Goal: Transaction & Acquisition: Purchase product/service

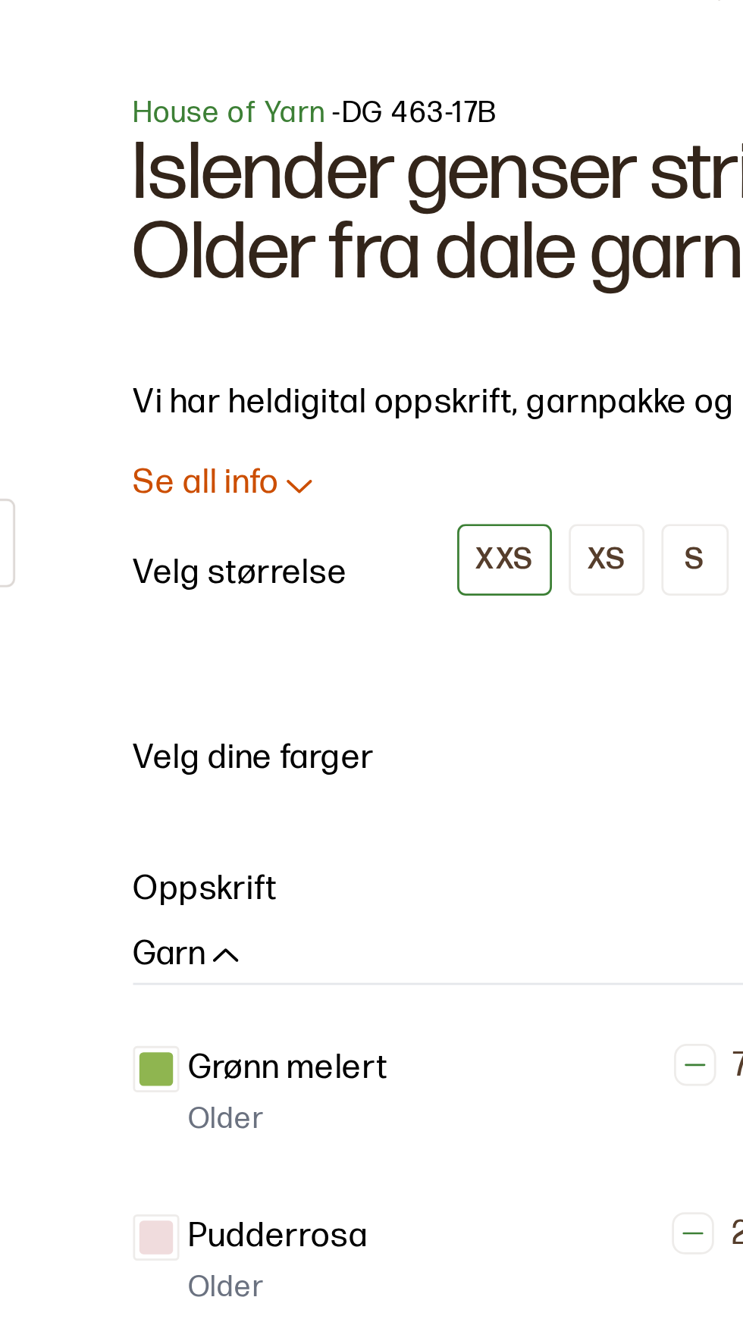
click at [423, 196] on p "Se all info" at bounding box center [397, 202] width 52 height 16
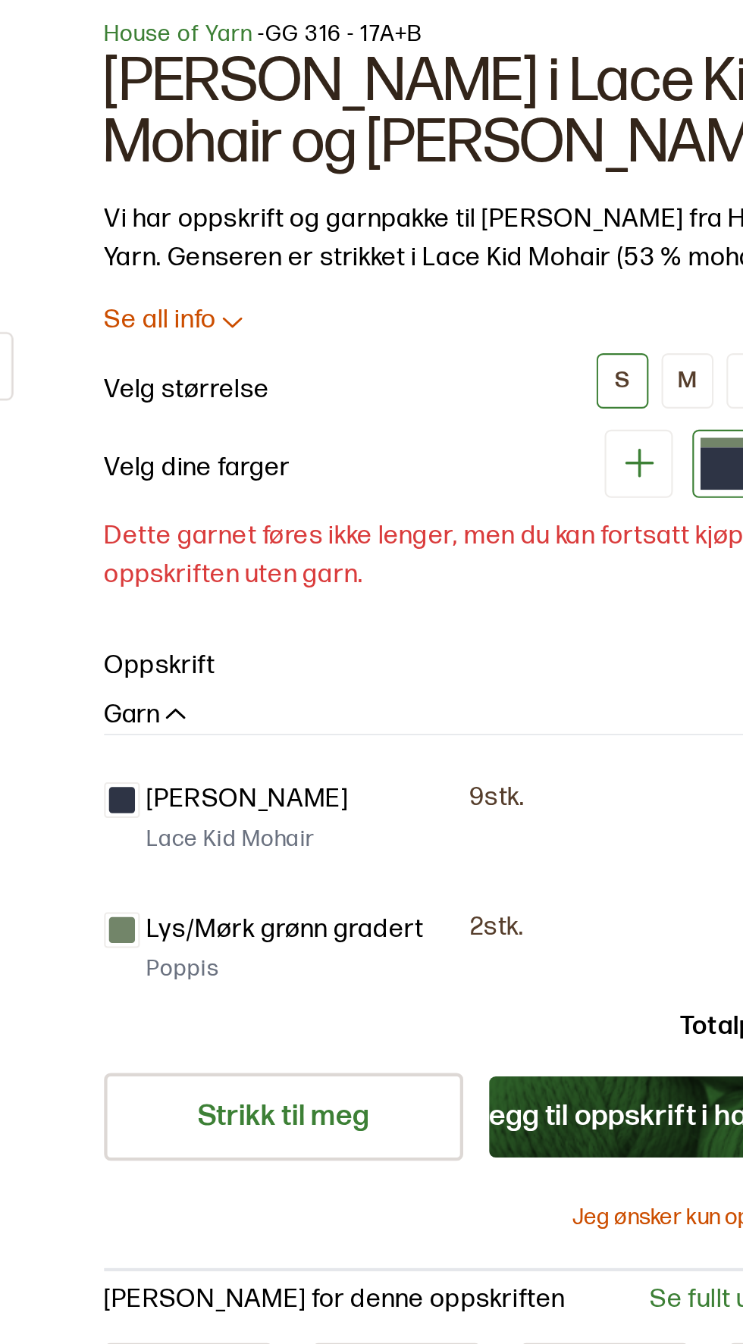
click at [422, 196] on p "Se all info" at bounding box center [397, 202] width 52 height 16
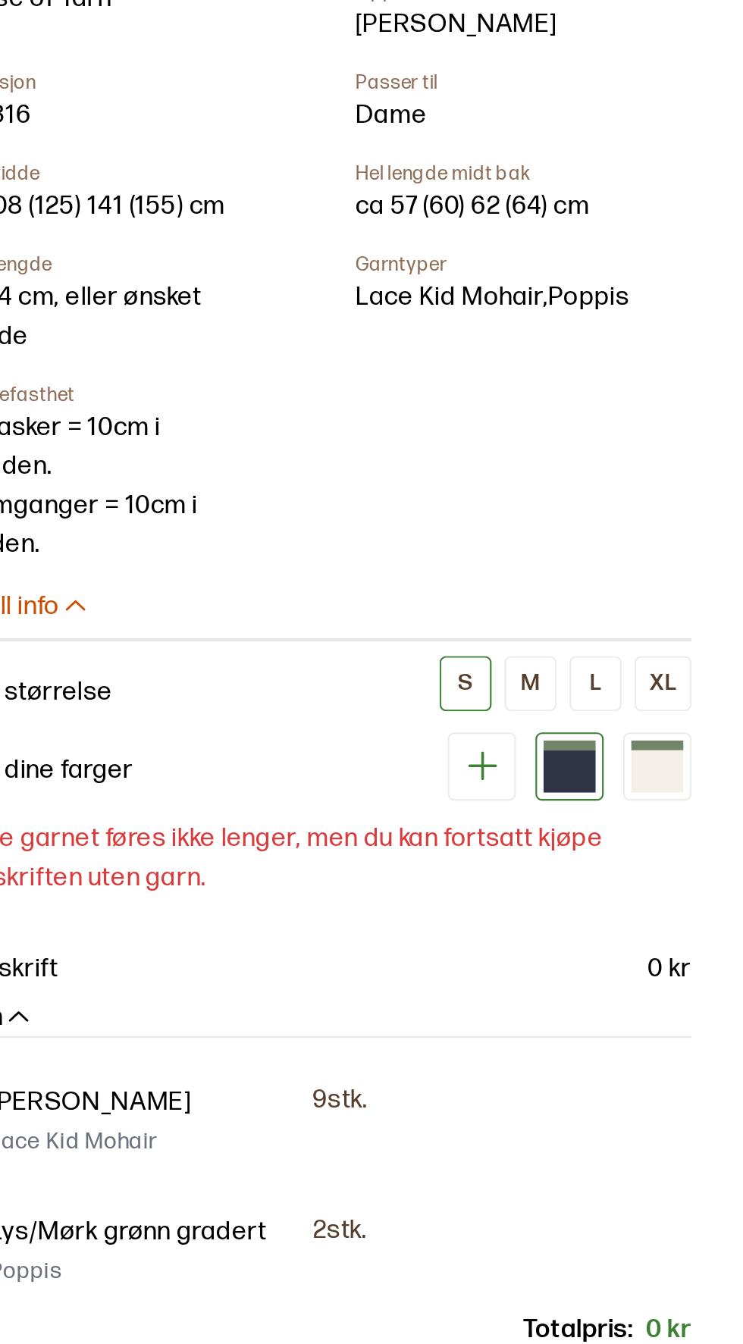
click at [634, 1096] on button "Legg til oppskrift i handlekurv" at bounding box center [635, 1115] width 168 height 38
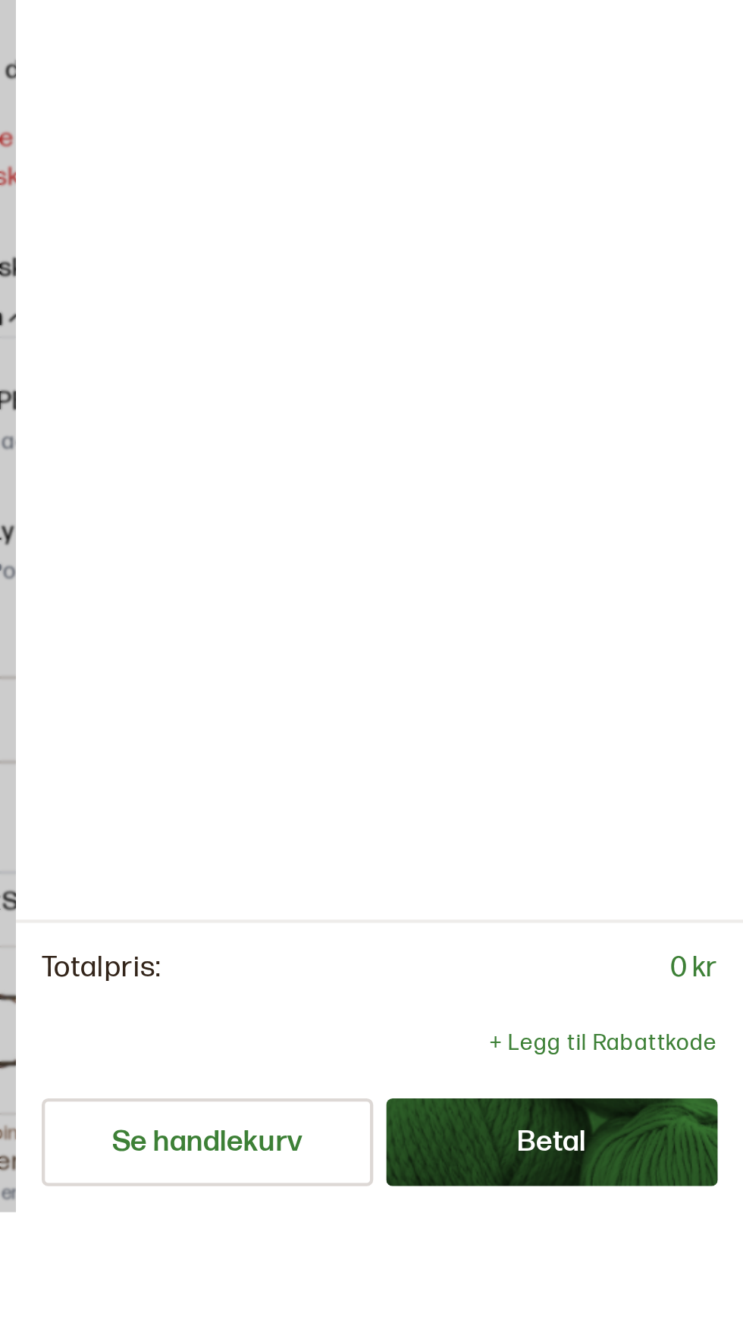
click at [658, 1332] on button "Betal" at bounding box center [653, 1311] width 155 height 41
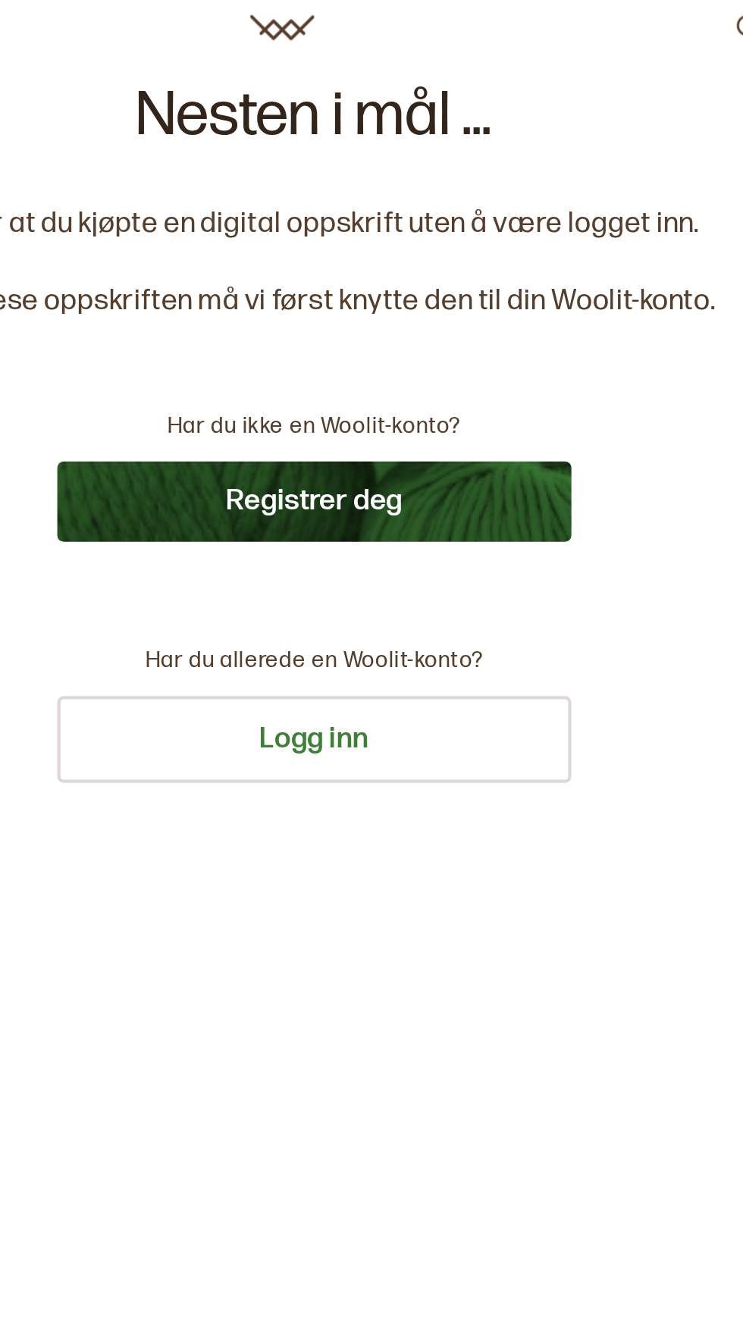
click at [421, 241] on button "Registrer deg" at bounding box center [371, 245] width 243 height 38
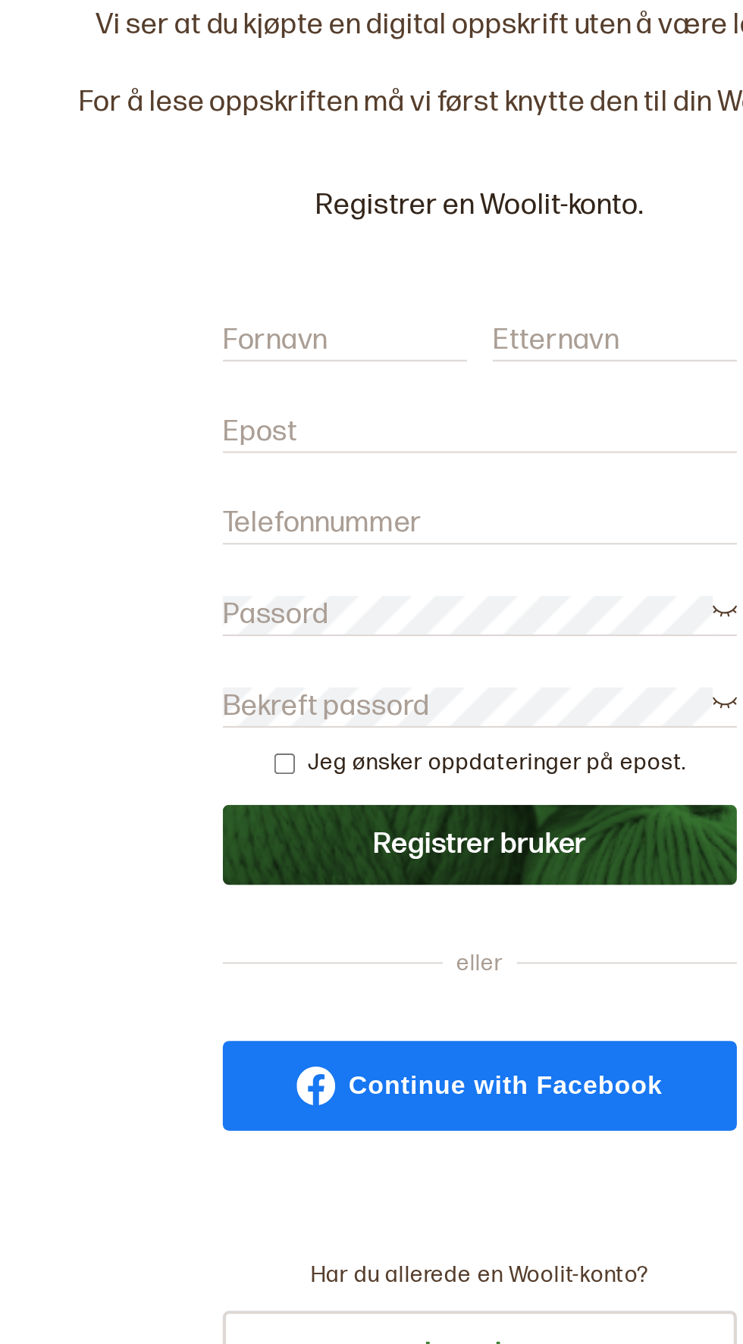
click at [285, 238] on div "Fornavn Etternavn" at bounding box center [371, 255] width 243 height 34
click at [291, 237] on div "Registrer en Woolit-konto. Fornavn Etternavn Epost Telefonnummer Passord Bekref…" at bounding box center [371, 413] width 243 height 446
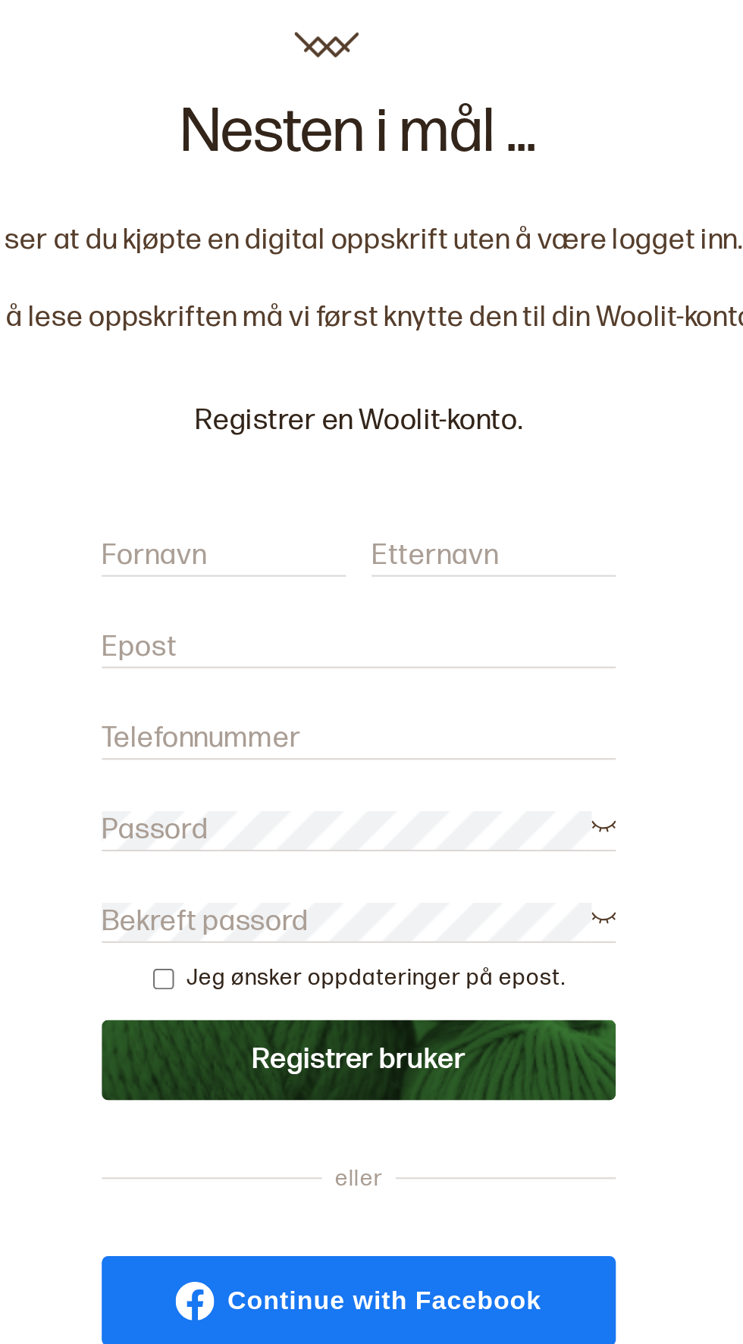
click at [428, 240] on div "Fornavn Etternavn" at bounding box center [371, 255] width 243 height 34
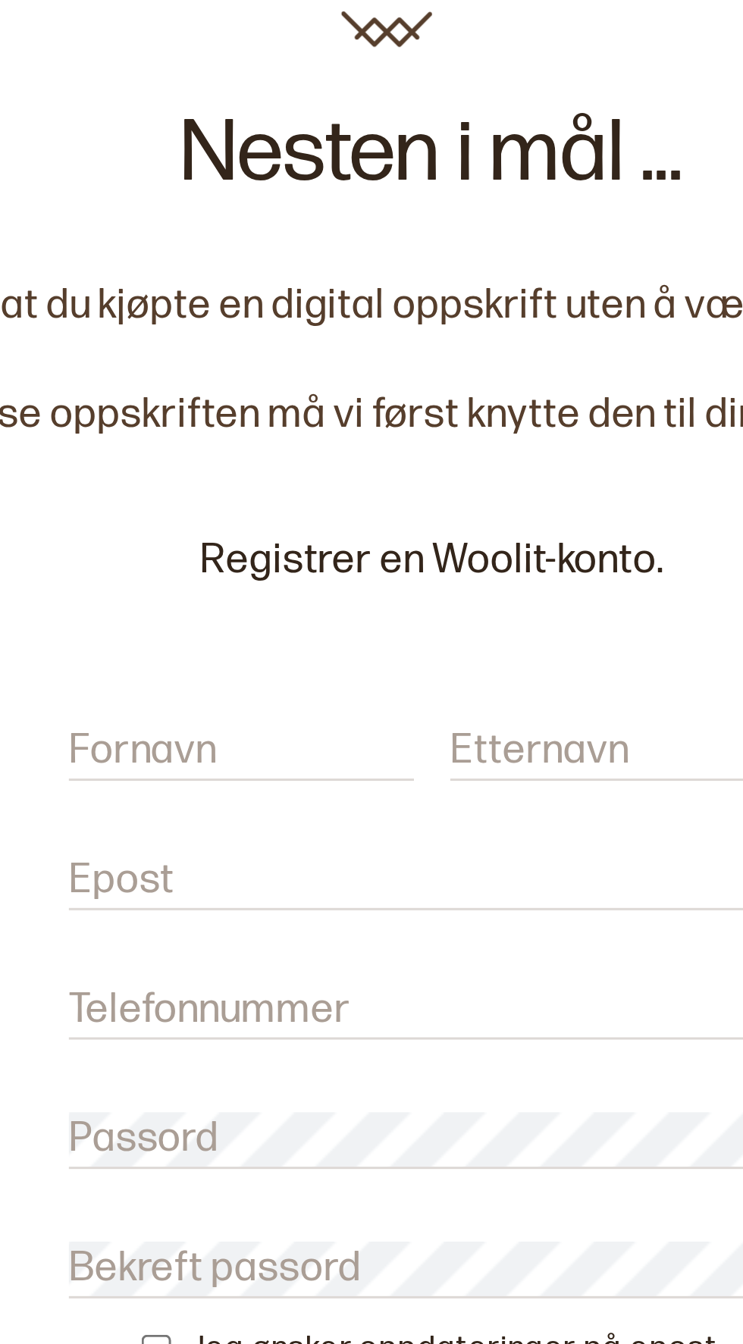
click at [301, 240] on div "Fornavn Etternavn" at bounding box center [371, 255] width 243 height 34
click at [320, 239] on div "Fornavn Etternavn" at bounding box center [371, 255] width 243 height 34
click at [383, 193] on p "Registrer en Woolit-konto." at bounding box center [371, 199] width 243 height 18
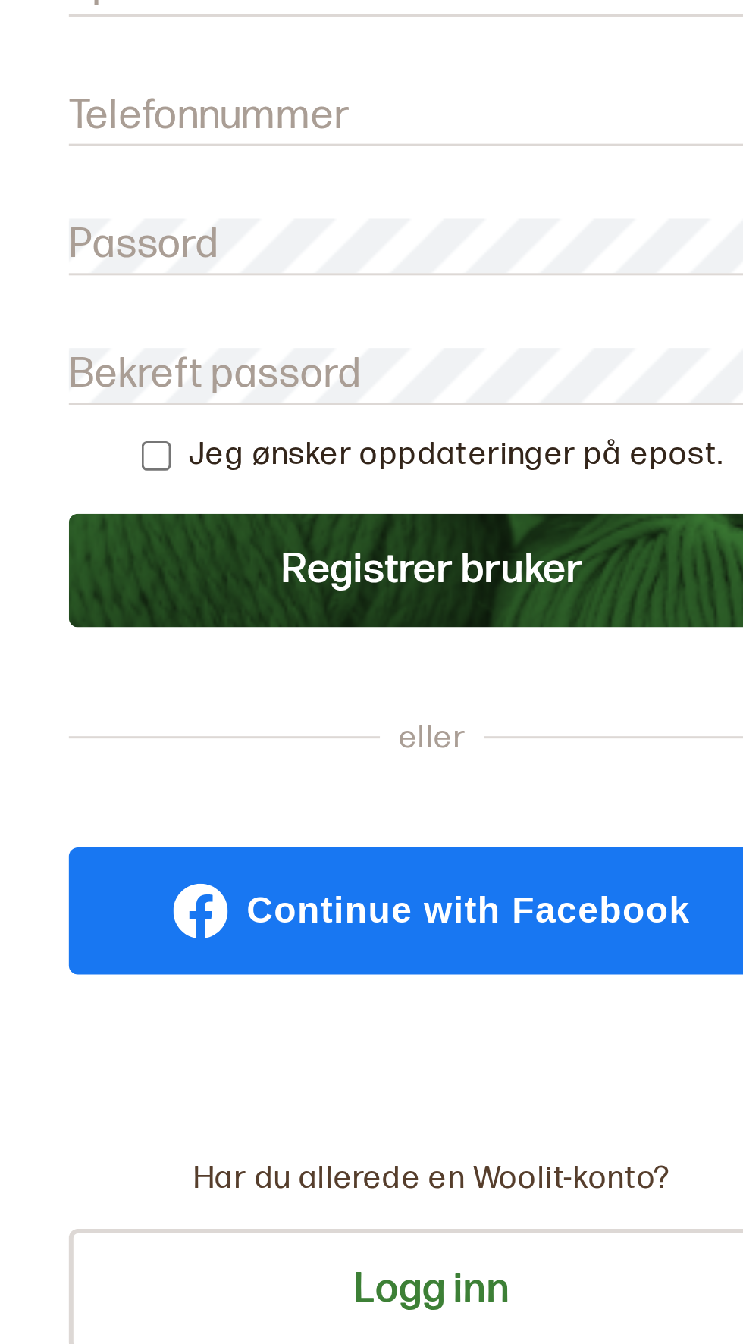
click at [377, 612] on span "Continue with Facebook" at bounding box center [383, 614] width 148 height 12
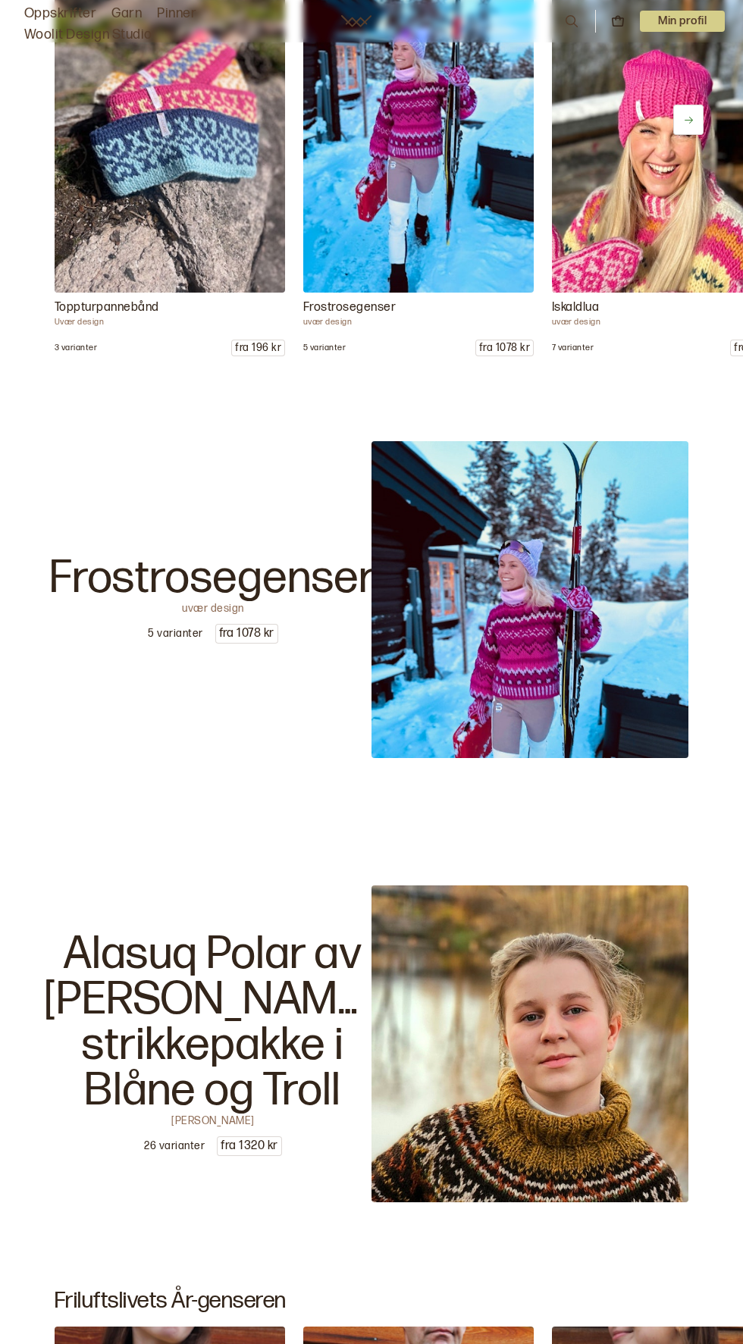
scroll to position [2086, 0]
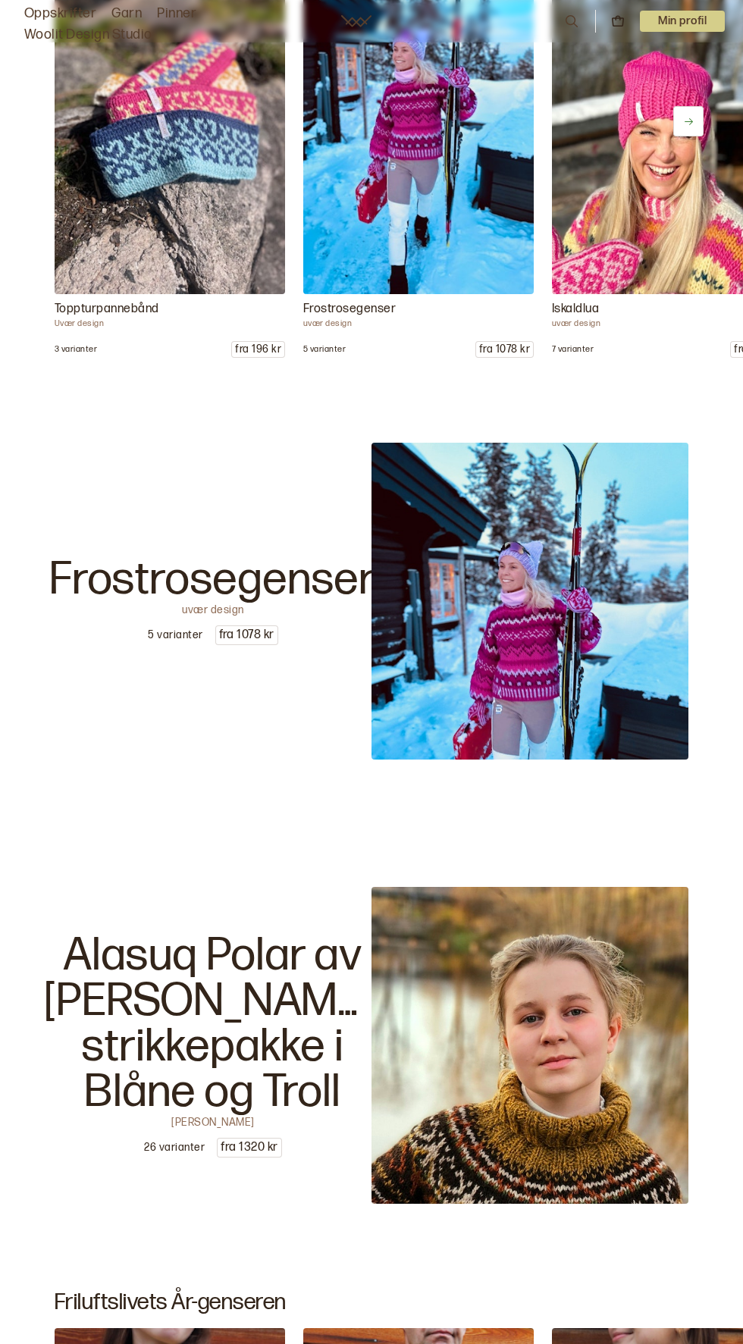
click at [671, 8] on div "Oppskrifter Garn Pinner Woolit Design Studio 0 Min profil" at bounding box center [371, 21] width 743 height 49
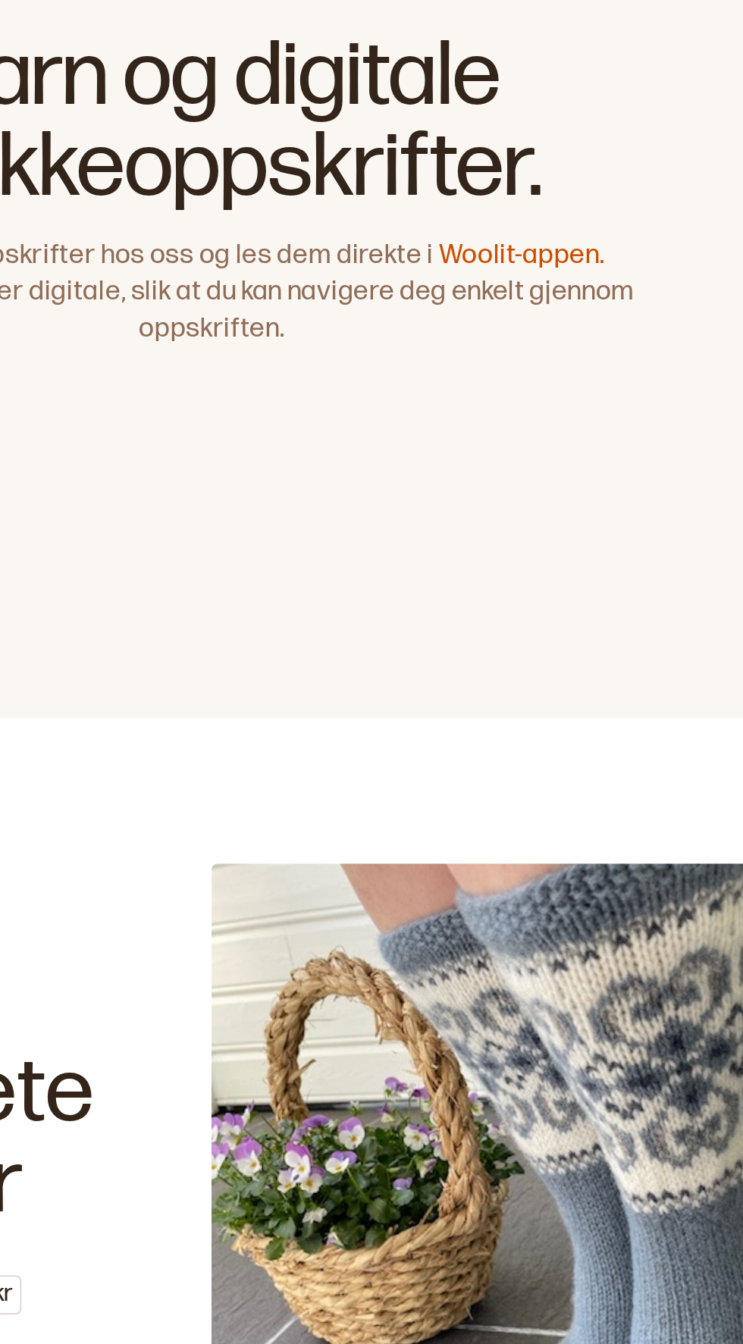
click at [512, 315] on link "Woolit-appen." at bounding box center [525, 307] width 83 height 16
